Goal: Navigation & Orientation: Understand site structure

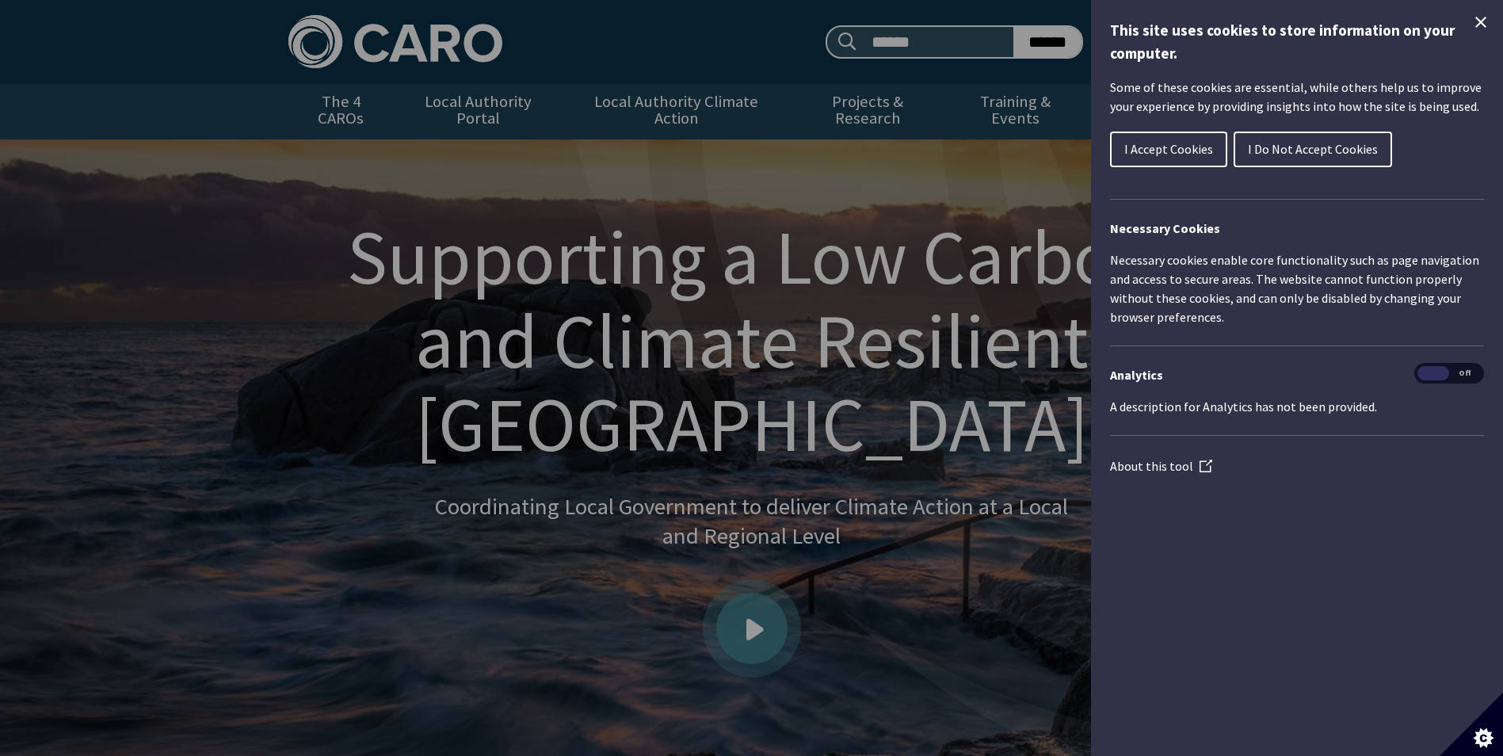
click at [1487, 20] on icon "Close Cookie Control" at bounding box center [1480, 22] width 19 height 19
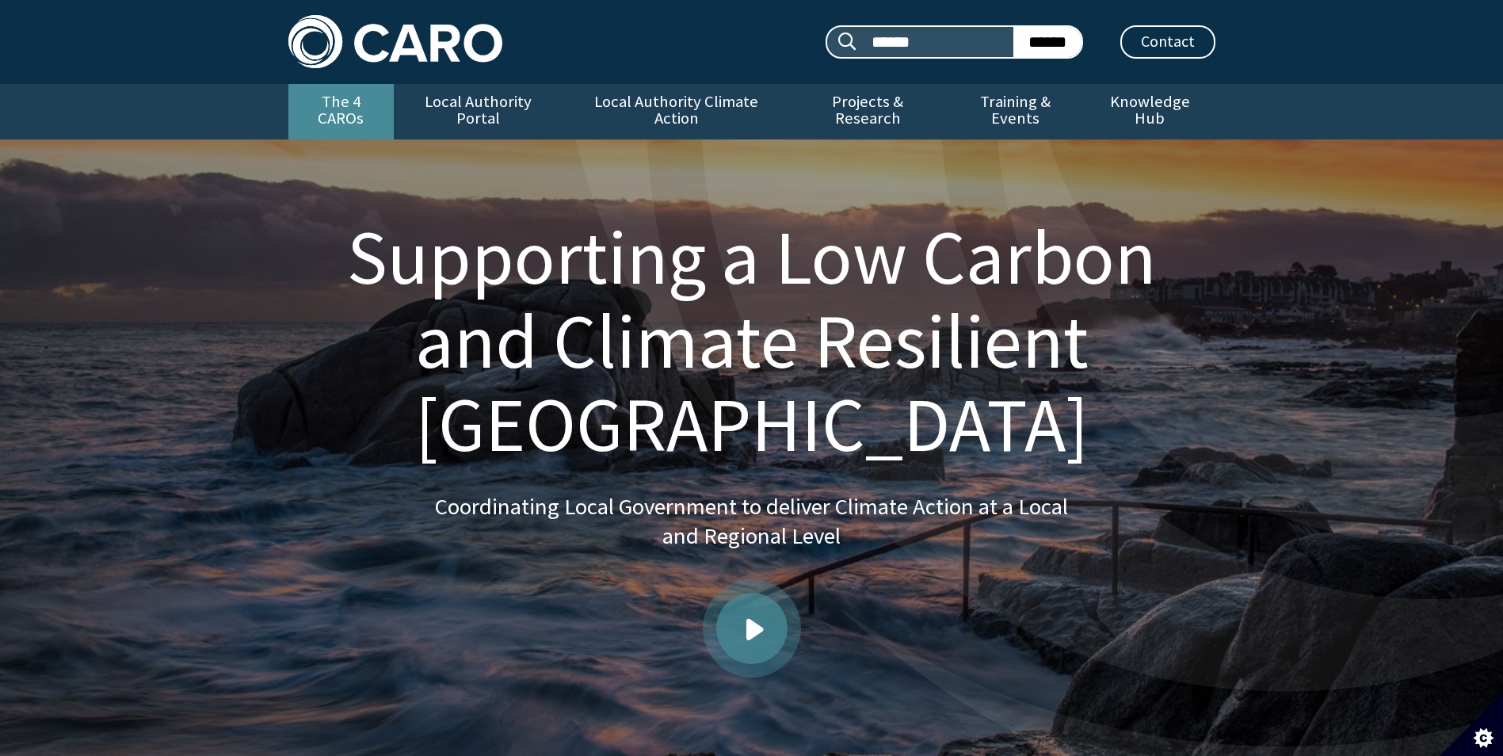
click at [372, 103] on link "The 4 CAROs" at bounding box center [340, 111] width 105 height 55
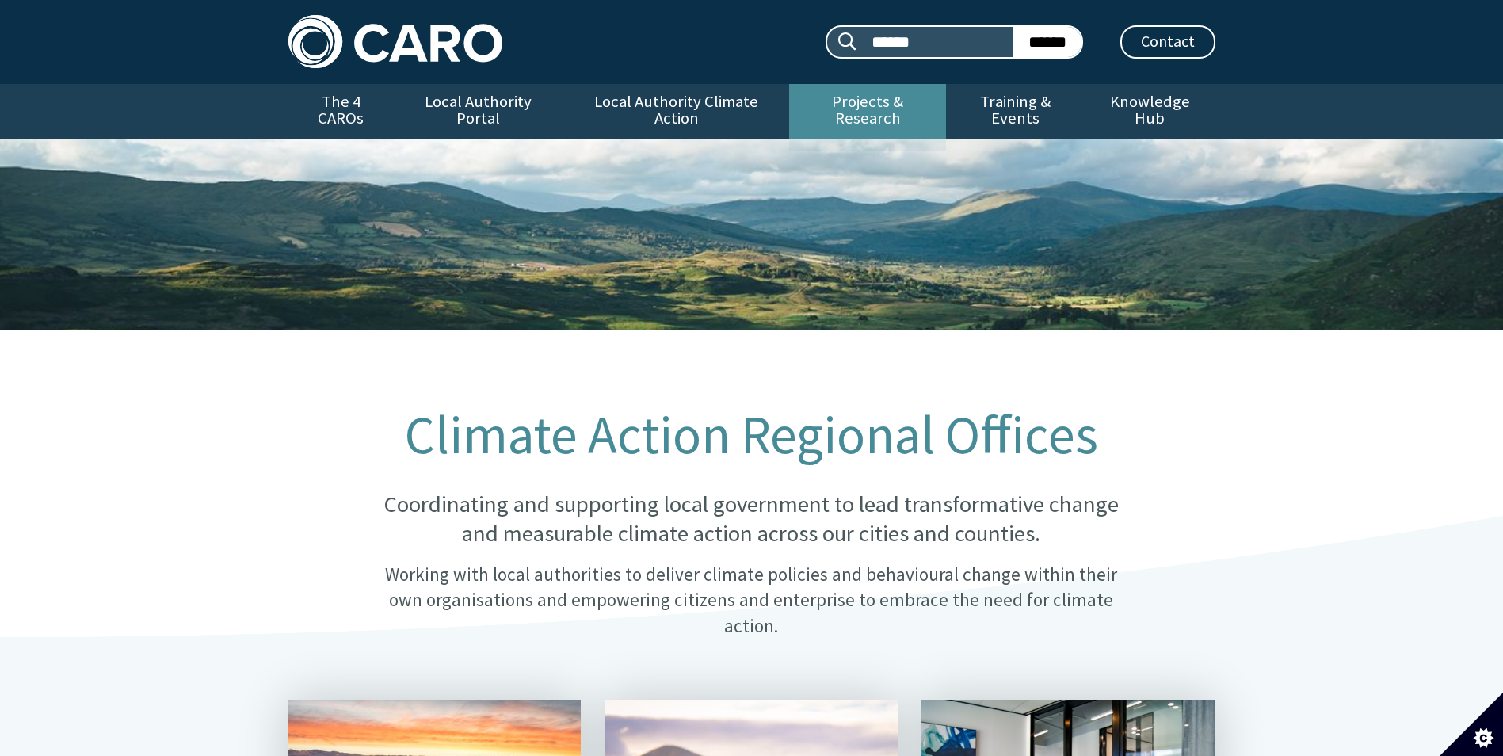
click at [890, 104] on link "Projects & Research" at bounding box center [867, 111] width 157 height 55
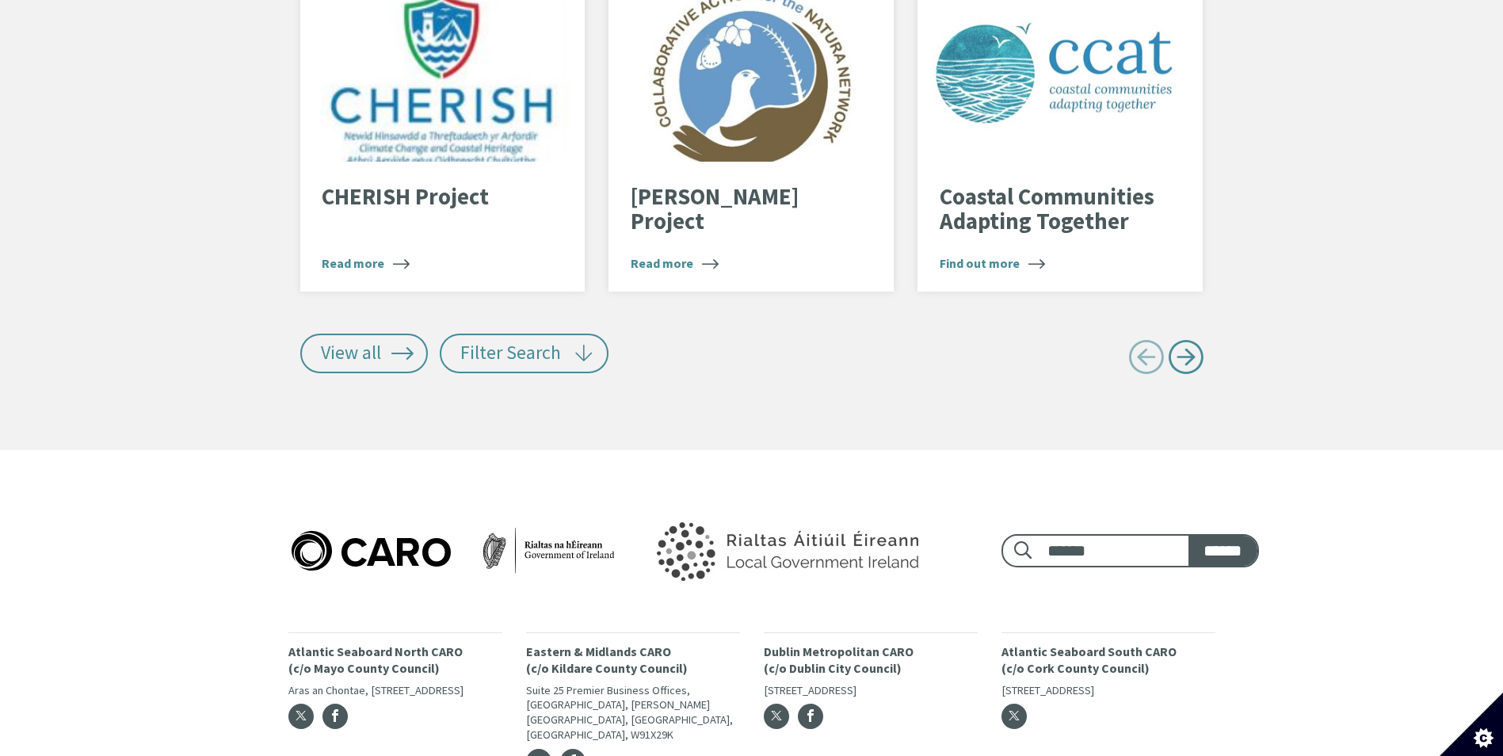
scroll to position [3567, 0]
